Goal: Communication & Community: Answer question/provide support

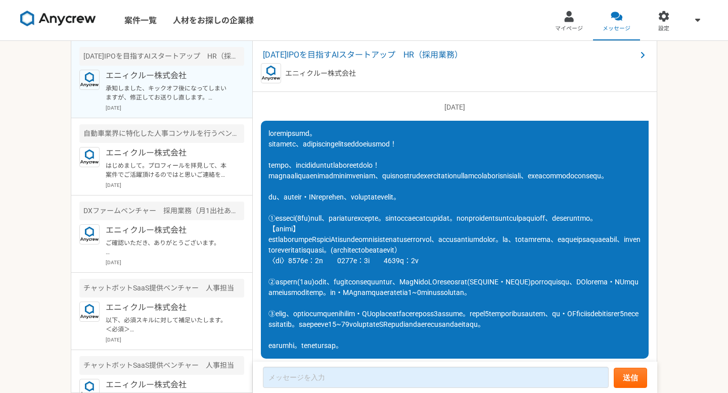
scroll to position [1615, 0]
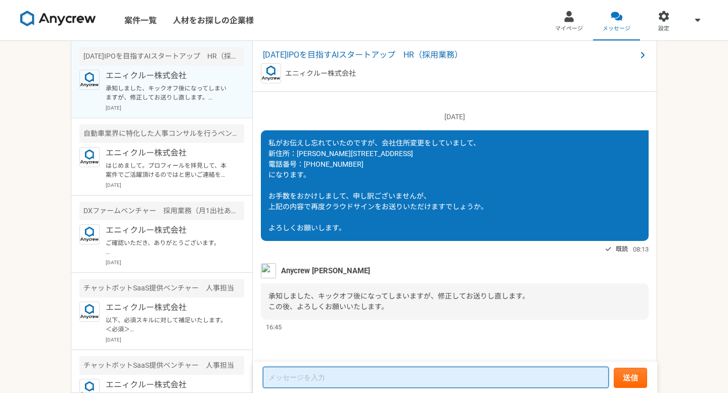
drag, startPoint x: 292, startPoint y: 375, endPoint x: 298, endPoint y: 375, distance: 6.1
click at [292, 375] on textarea at bounding box center [436, 377] width 346 height 21
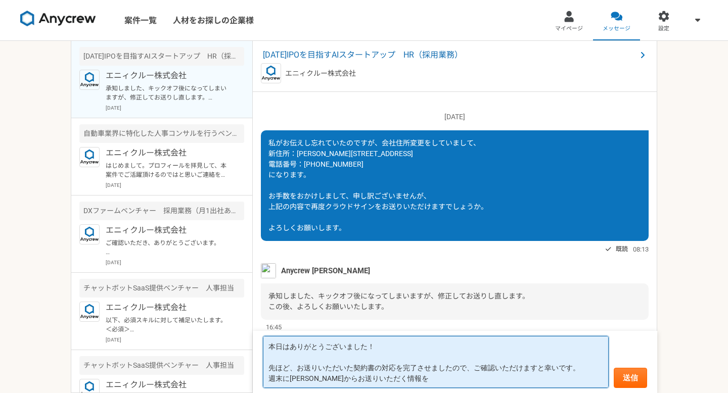
click at [440, 377] on textarea "本日はありがとうございました！ 先ほど、お送りいただいた契約書の対応を完了させましたので、ご確認いただけますと幸いです。 週末に[PERSON_NAME]から…" at bounding box center [436, 362] width 346 height 52
click at [269, 378] on textarea "本日はありがとうございました！ 先ほど、お送りいただいた契約書の対応を完了させましたので、ご確認いただけますと幸いです。 週末に[PERSON_NAME]から…" at bounding box center [436, 362] width 346 height 52
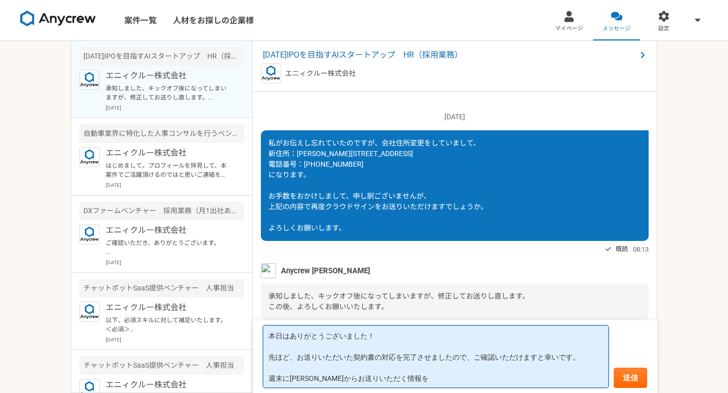
click at [419, 380] on textarea "本日はありがとうございました！ 先ほど、お送りいただいた契約書の対応を完了させましたので、ご確認いただけますと幸いです。 週末に[PERSON_NAME]から…" at bounding box center [436, 357] width 346 height 63
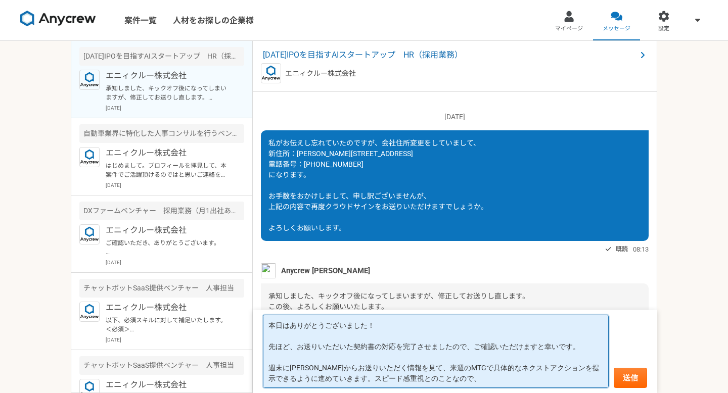
scroll to position [1, 0]
click at [462, 375] on textarea "本日はありがとうございました！ 先ほど、お送りいただいた契約書の対応を完了させましたので、ご確認いただけますと幸いです。 週末に[PERSON_NAME]から…" at bounding box center [436, 351] width 346 height 73
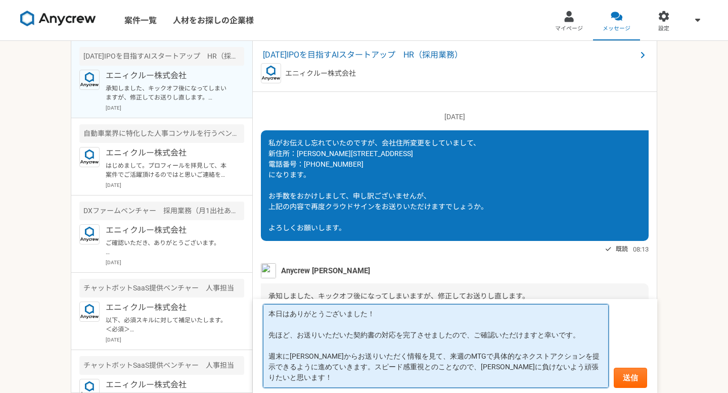
click at [363, 360] on textarea "本日はありがとうございました！ 先ほど、お送りいただいた契約書の対応を完了させましたので、ご確認いただけますと幸いです。 週末に[PERSON_NAME]から…" at bounding box center [436, 346] width 346 height 84
click at [311, 374] on textarea "本日はありがとうございました！ 先ほど、お送りいただいた契約書の対応を完了させましたので、ご確認いただけますと幸いです。 週末に[PERSON_NAME]から…" at bounding box center [436, 346] width 346 height 84
click at [436, 377] on textarea "本日はありがとうございました！ 先ほど、お送りいただいた契約書の対応を完了させましたので、ご確認いただけますと幸いです。 週末に[PERSON_NAME]から…" at bounding box center [436, 346] width 346 height 84
click at [496, 356] on textarea "本日はありがとうございました！ 先ほど、お送りいただいた契約書の対応を完了させましたので、ご確認いただけますと幸いです。 週末に[PERSON_NAME]から…" at bounding box center [436, 346] width 346 height 84
click at [475, 373] on textarea "本日はありがとうございました！ 先ほど、お送りいただいた契約書の対応を完了させましたので、ご確認いただけますと幸いです。 週末に[PERSON_NAME]から…" at bounding box center [436, 346] width 346 height 84
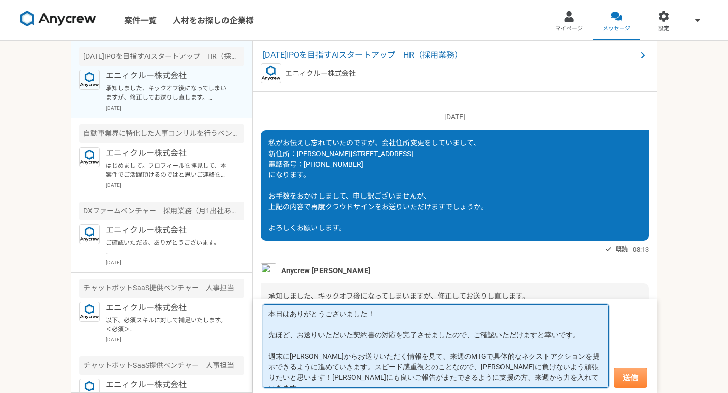
type textarea "本日はありがとうございました！ 先ほど、お送りいただいた契約書の対応を完了させましたので、ご確認いただけますと幸いです。 週末に[PERSON_NAME]から…"
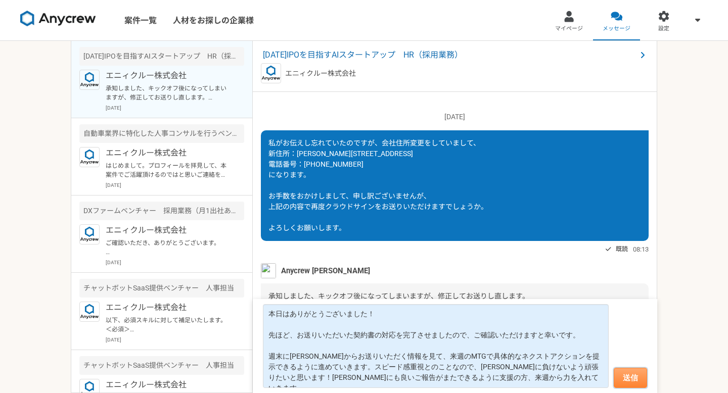
click at [629, 382] on button "送信" at bounding box center [630, 378] width 33 height 20
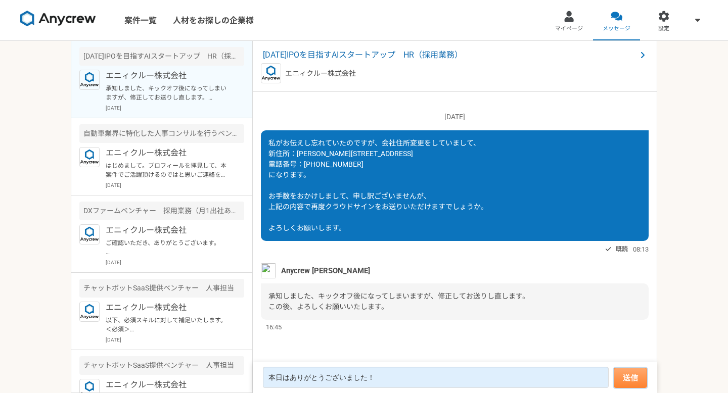
scroll to position [1382, 0]
